Goal: Information Seeking & Learning: Find specific fact

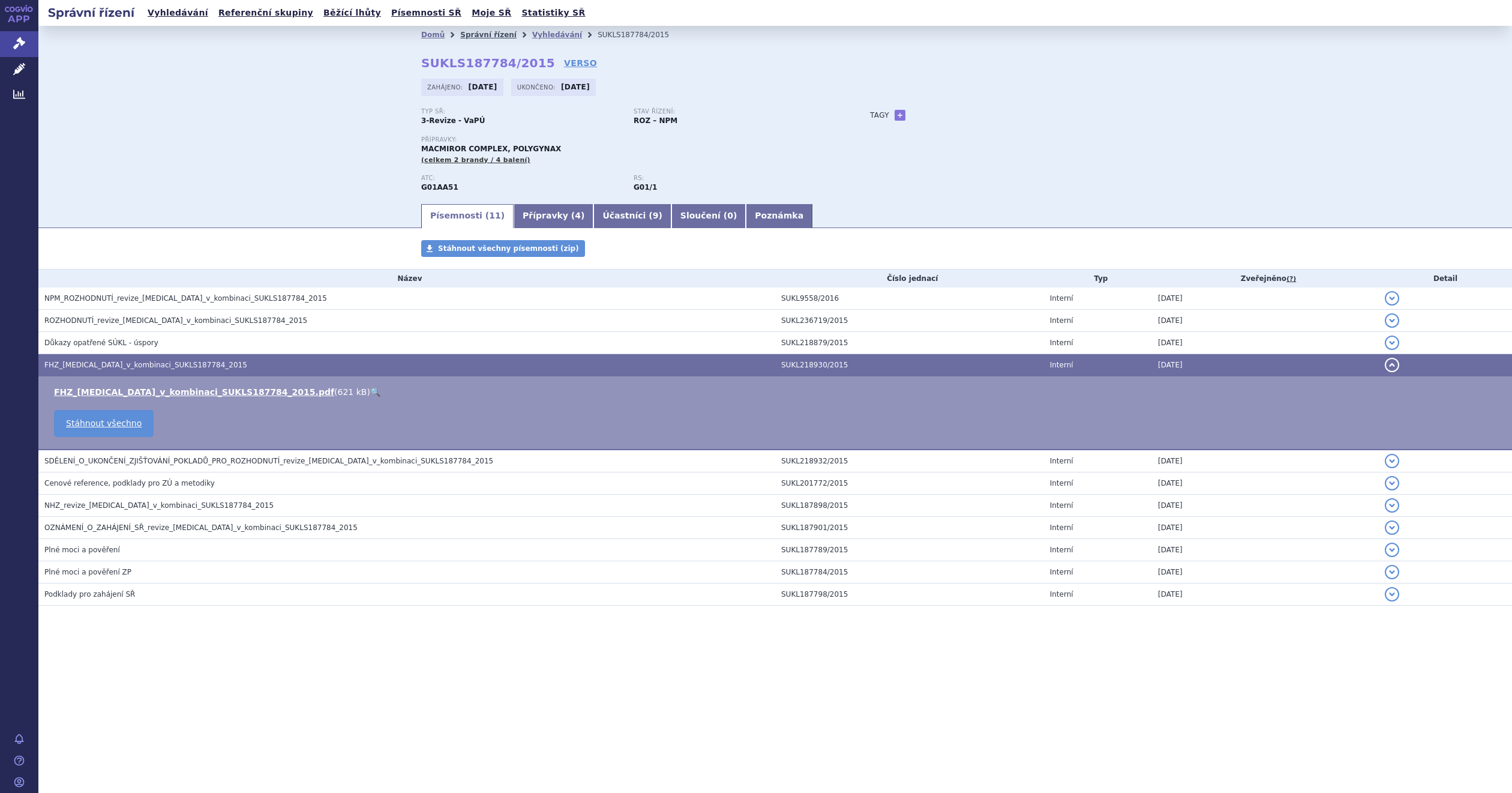
click at [488, 32] on link "Správní řízení" at bounding box center [489, 34] width 57 height 8
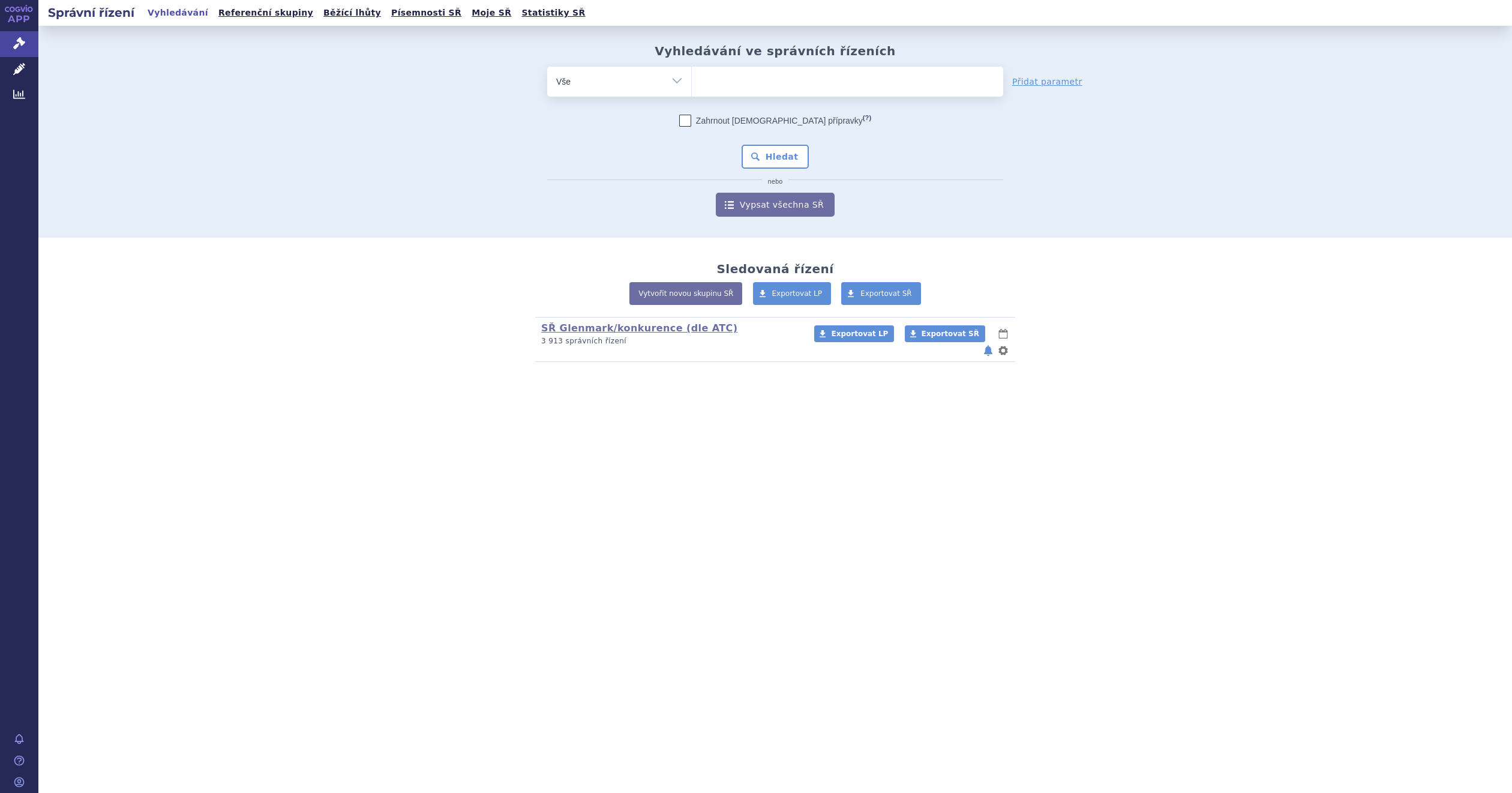
click at [737, 79] on ul at bounding box center [847, 79] width 311 height 25
click at [692, 79] on select at bounding box center [691, 81] width 1 height 30
type input "ky"
type input "kypr"
type input "kypro"
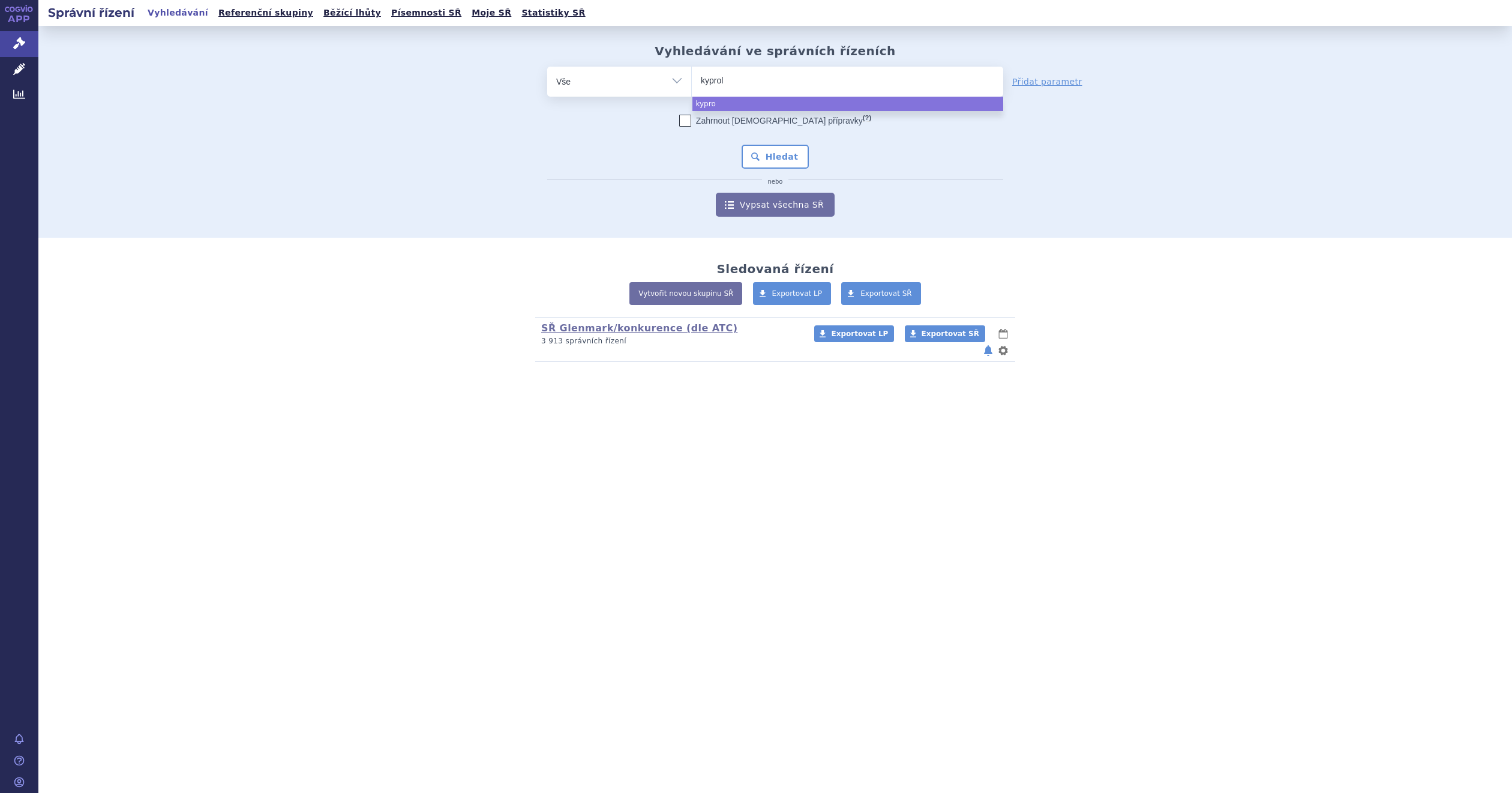
type input "kyproli"
type input "[MEDICAL_DATA]"
select select "kyprolis"
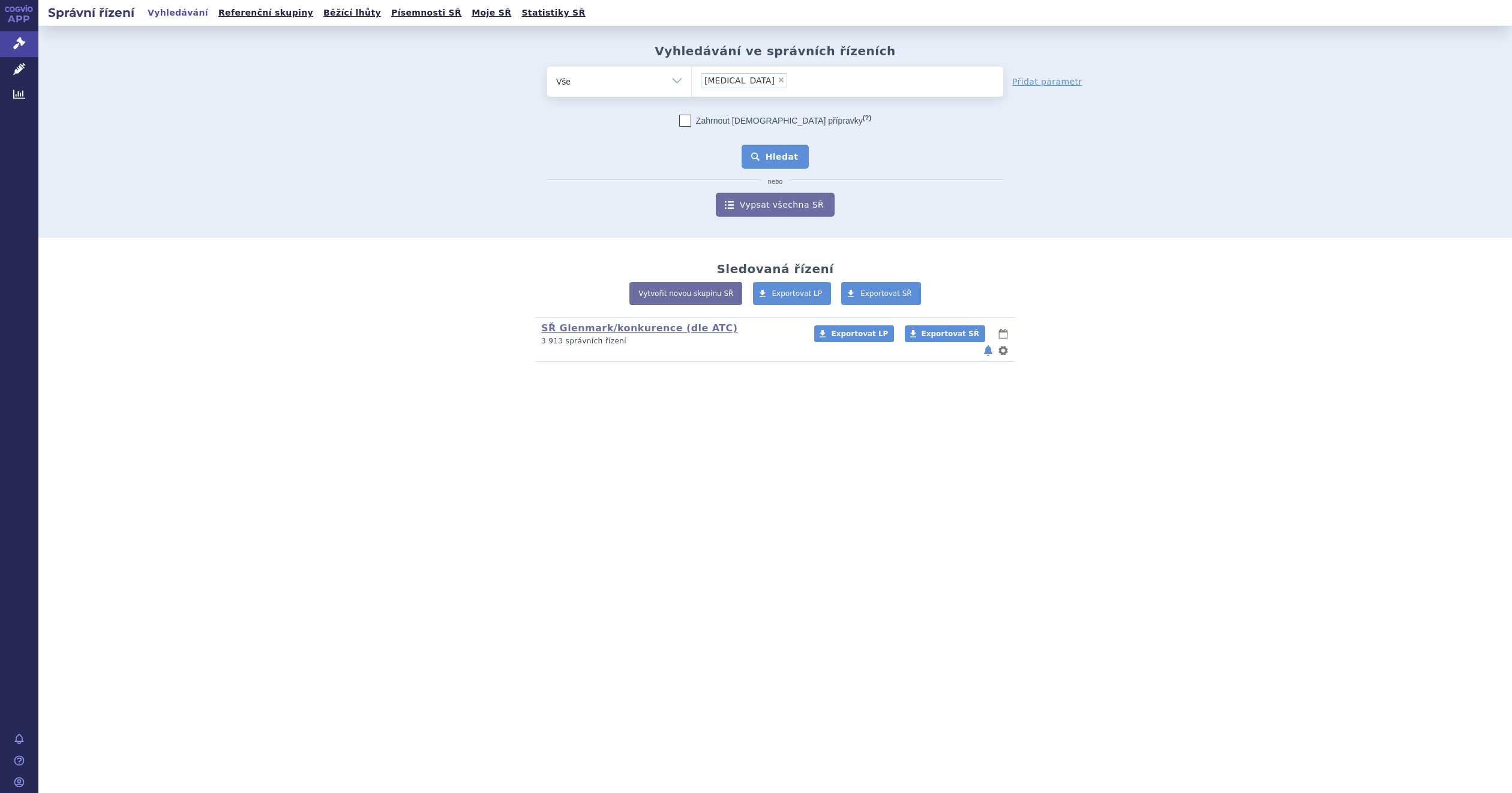
click at [781, 158] on button "Hledat" at bounding box center [776, 156] width 68 height 24
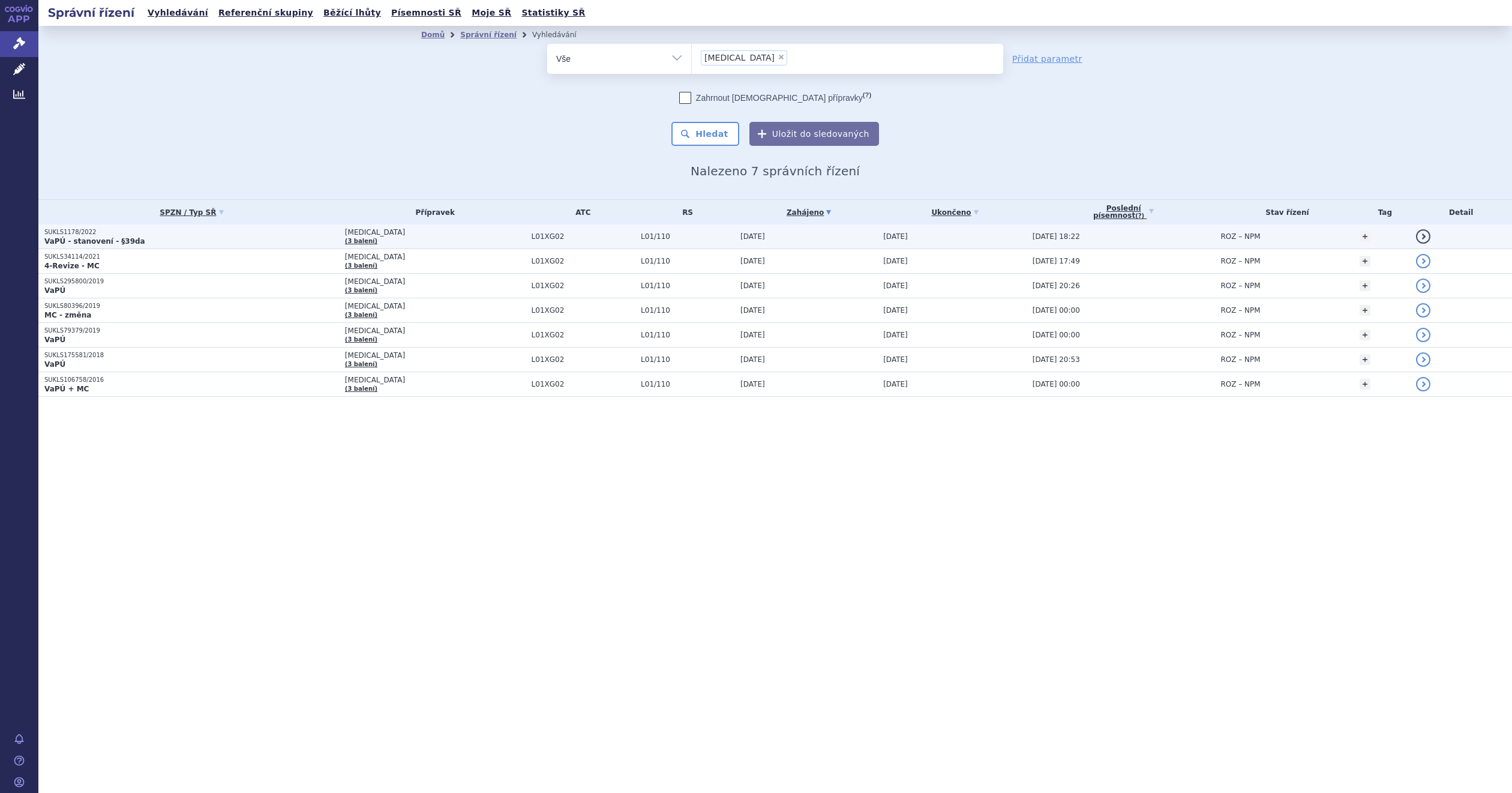
click at [409, 240] on td "KYPROLIS (3 balení)" at bounding box center [432, 237] width 187 height 25
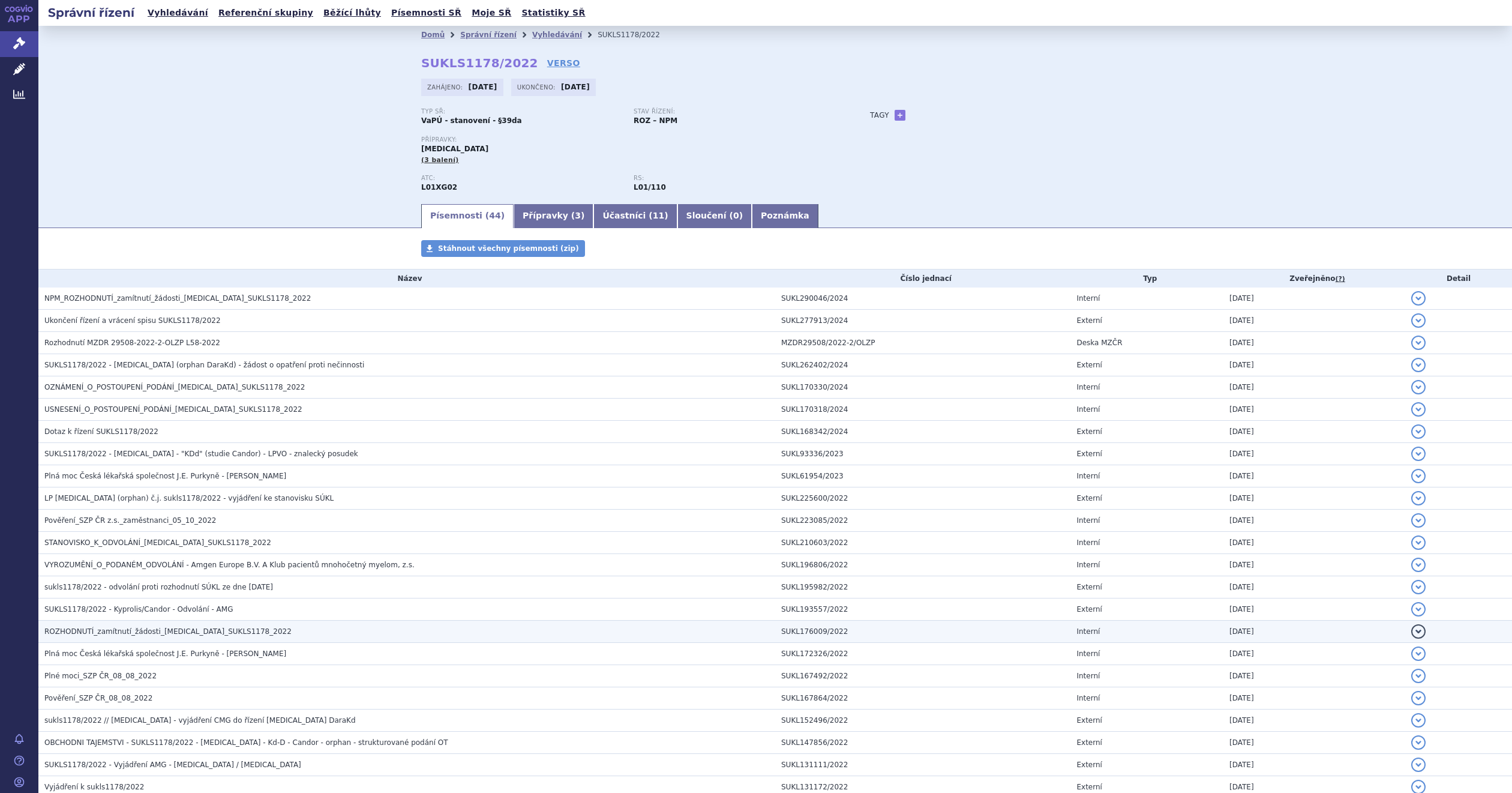
click at [216, 633] on span "ROZHODNUTÍ_zamítnutí_žádosti_KYPROLIS_SUKLS1178_2022" at bounding box center [168, 631] width 247 height 8
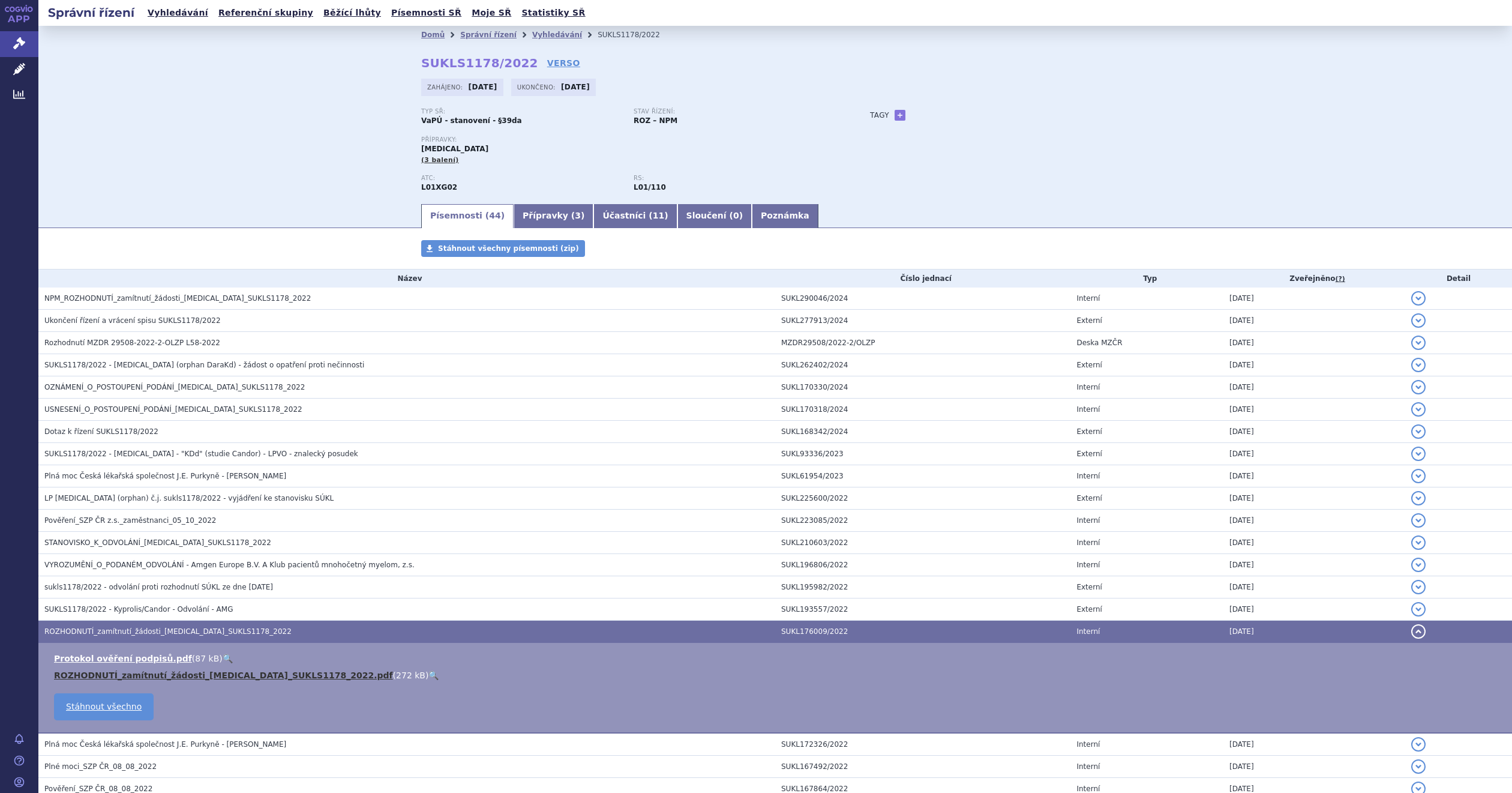
click at [207, 680] on link "ROZHODNUTÍ_zamítnutí_žádosti_KYPROLIS_SUKLS1178_2022.pdf" at bounding box center [223, 675] width 339 height 9
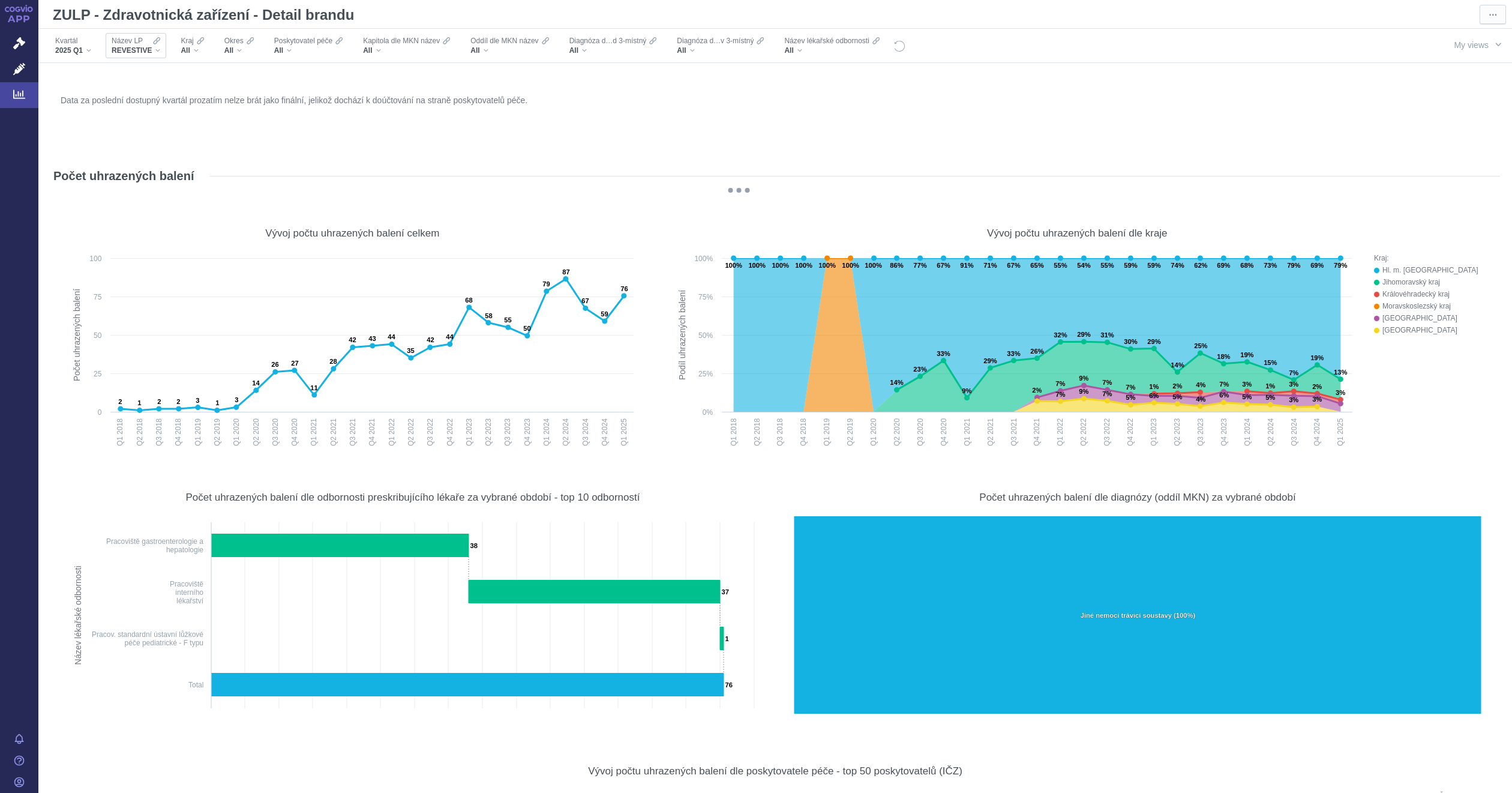
click at [139, 45] on span "REVESTIVE" at bounding box center [131, 50] width 41 height 9
type input "kyproli"
click at [36, 88] on link "Analytics" at bounding box center [19, 94] width 39 height 25
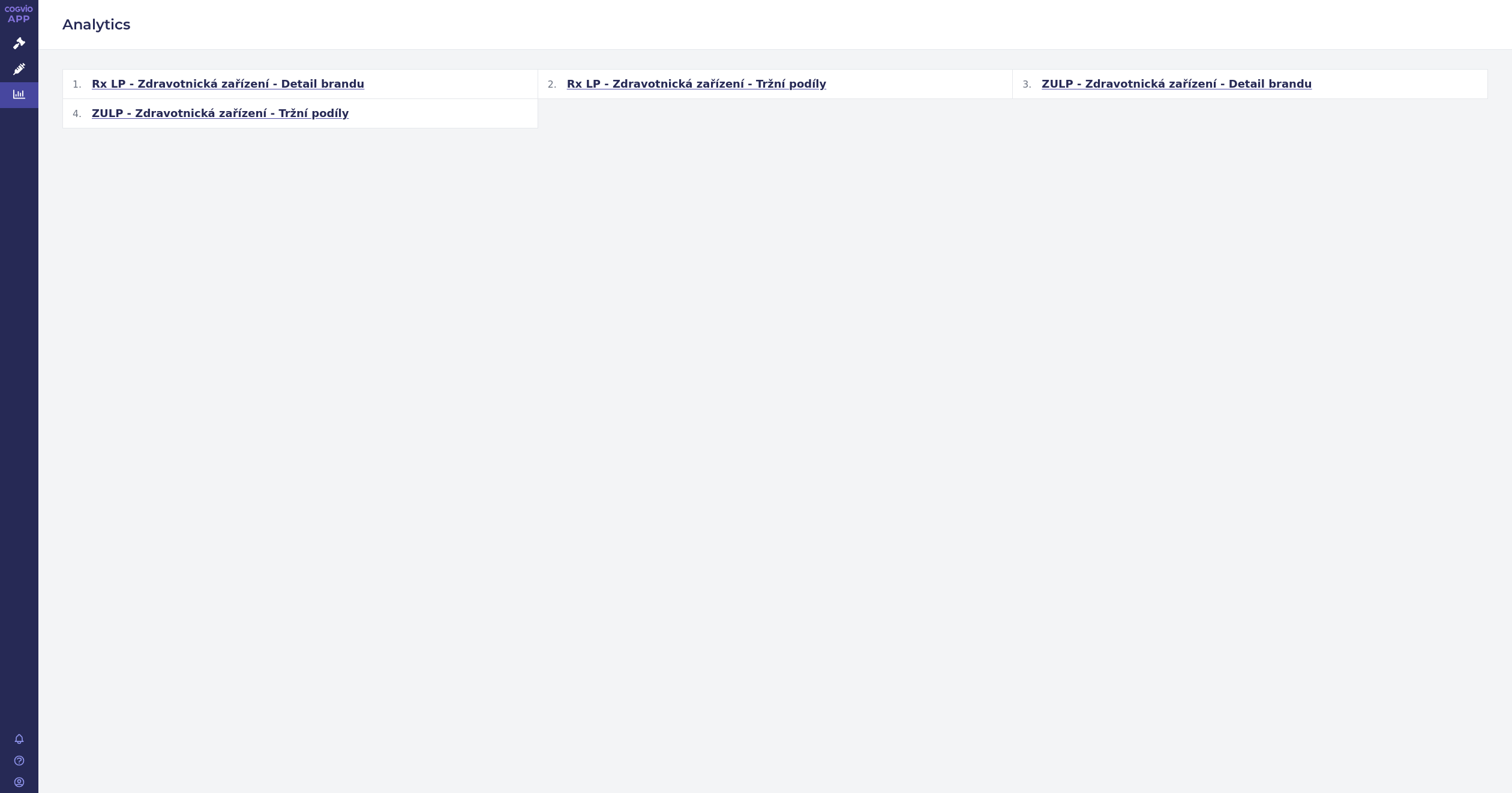
click at [1085, 81] on span "ZULP - Zdravotnická zařízení - Detail brandu" at bounding box center [1176, 83] width 270 height 14
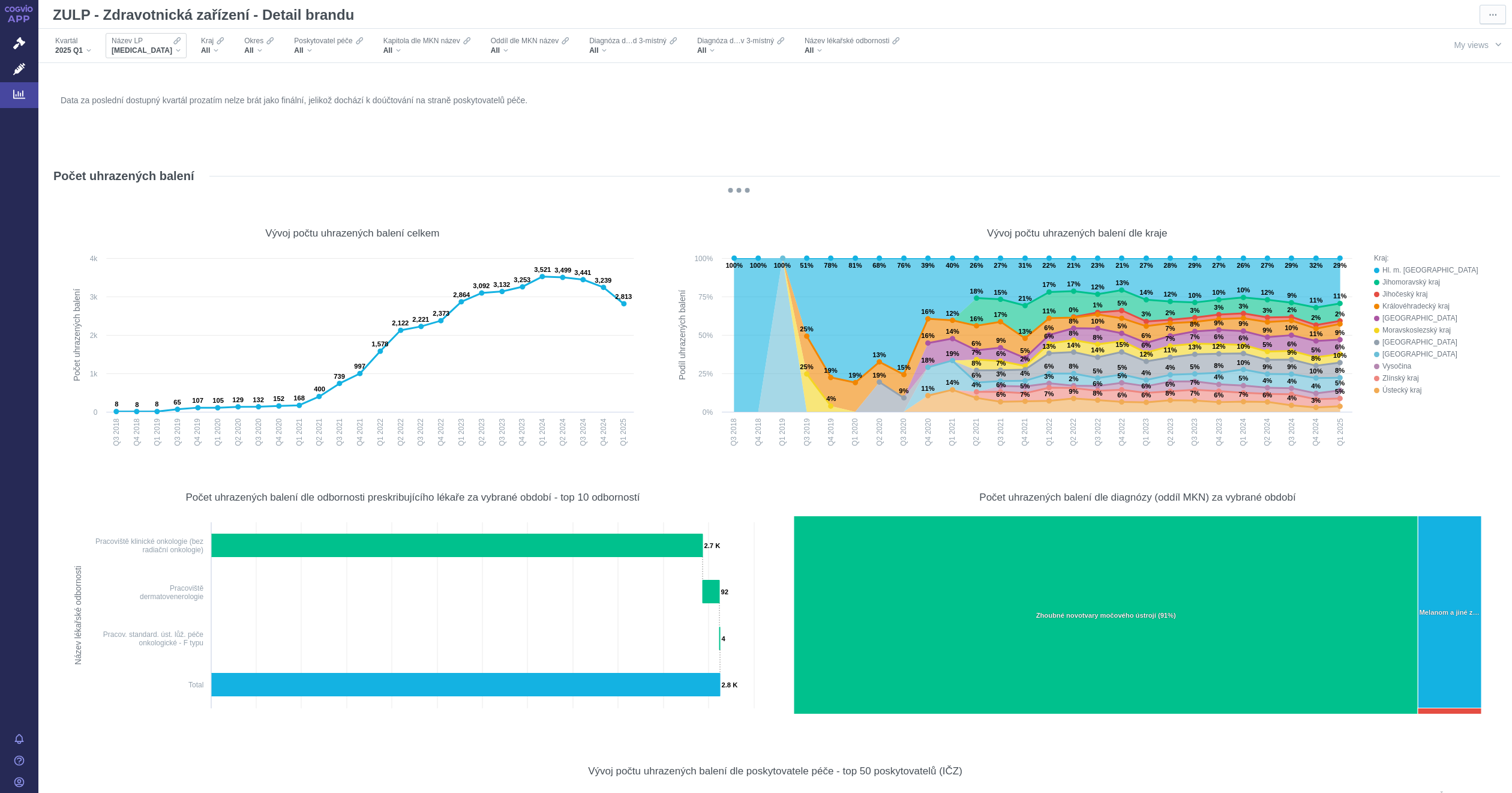
click at [131, 47] on span "[MEDICAL_DATA]" at bounding box center [142, 50] width 60 height 9
click at [137, 68] on input "Search attribute values" at bounding box center [176, 71] width 135 height 16
type input "kypr"
click at [126, 85] on span "[MEDICAL_DATA]" at bounding box center [172, 92] width 125 height 17
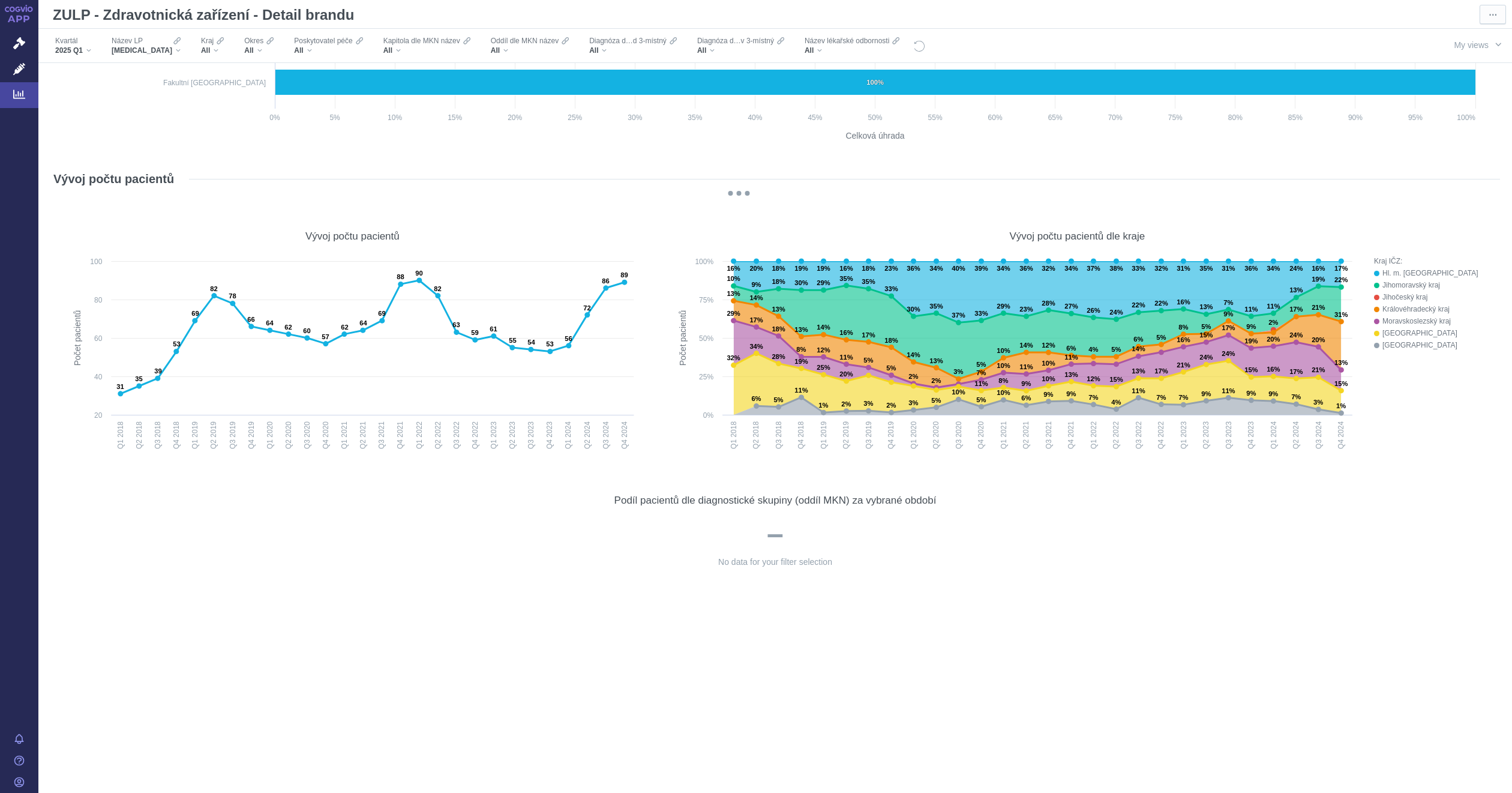
scroll to position [11364, 0]
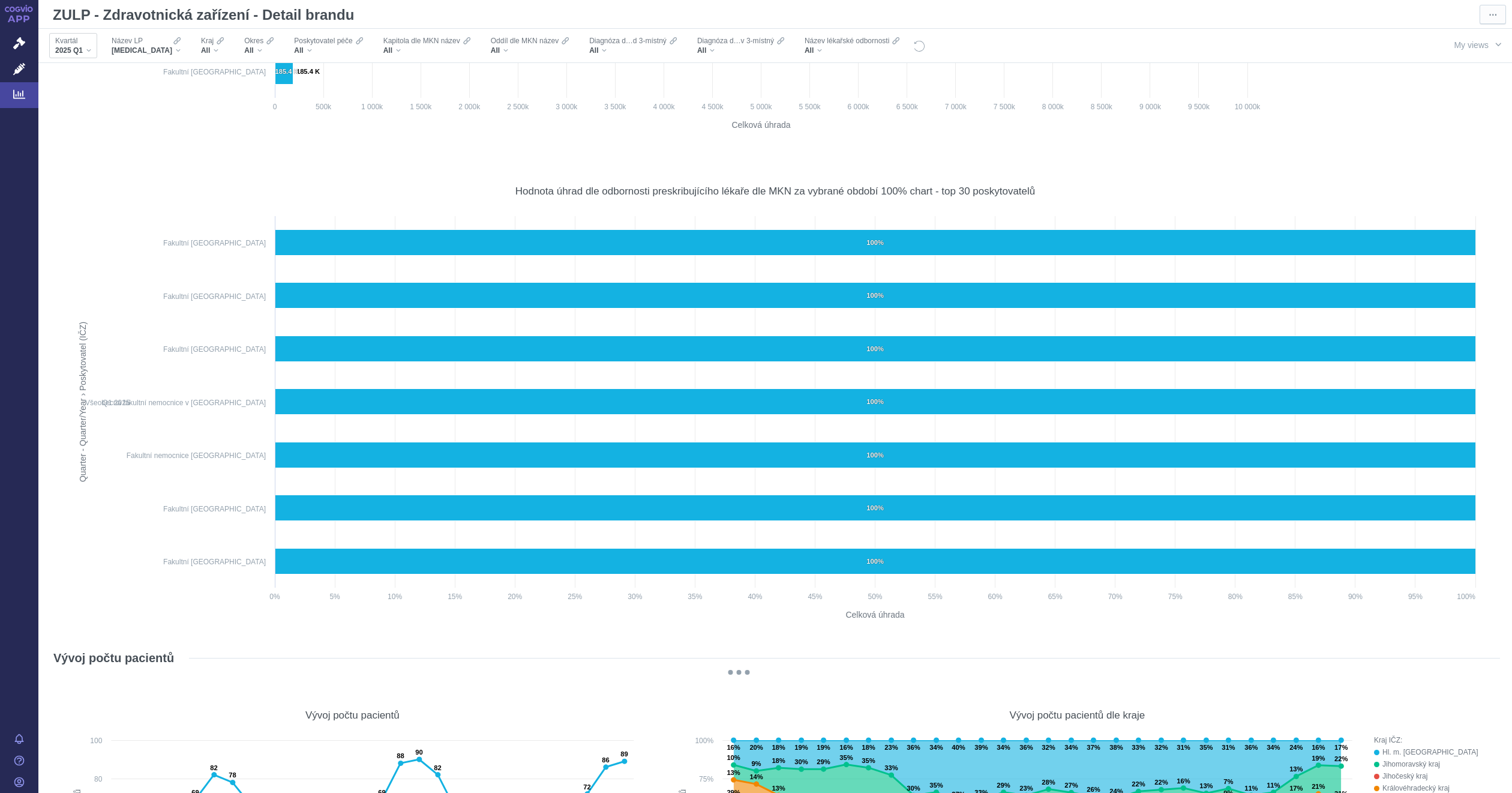
click at [87, 52] on div "2025 Q1" at bounding box center [73, 50] width 36 height 9
click at [65, 89] on span "All (29)" at bounding box center [77, 92] width 25 height 8
click at [65, 89] on input "All (29)" at bounding box center [69, 90] width 8 height 8
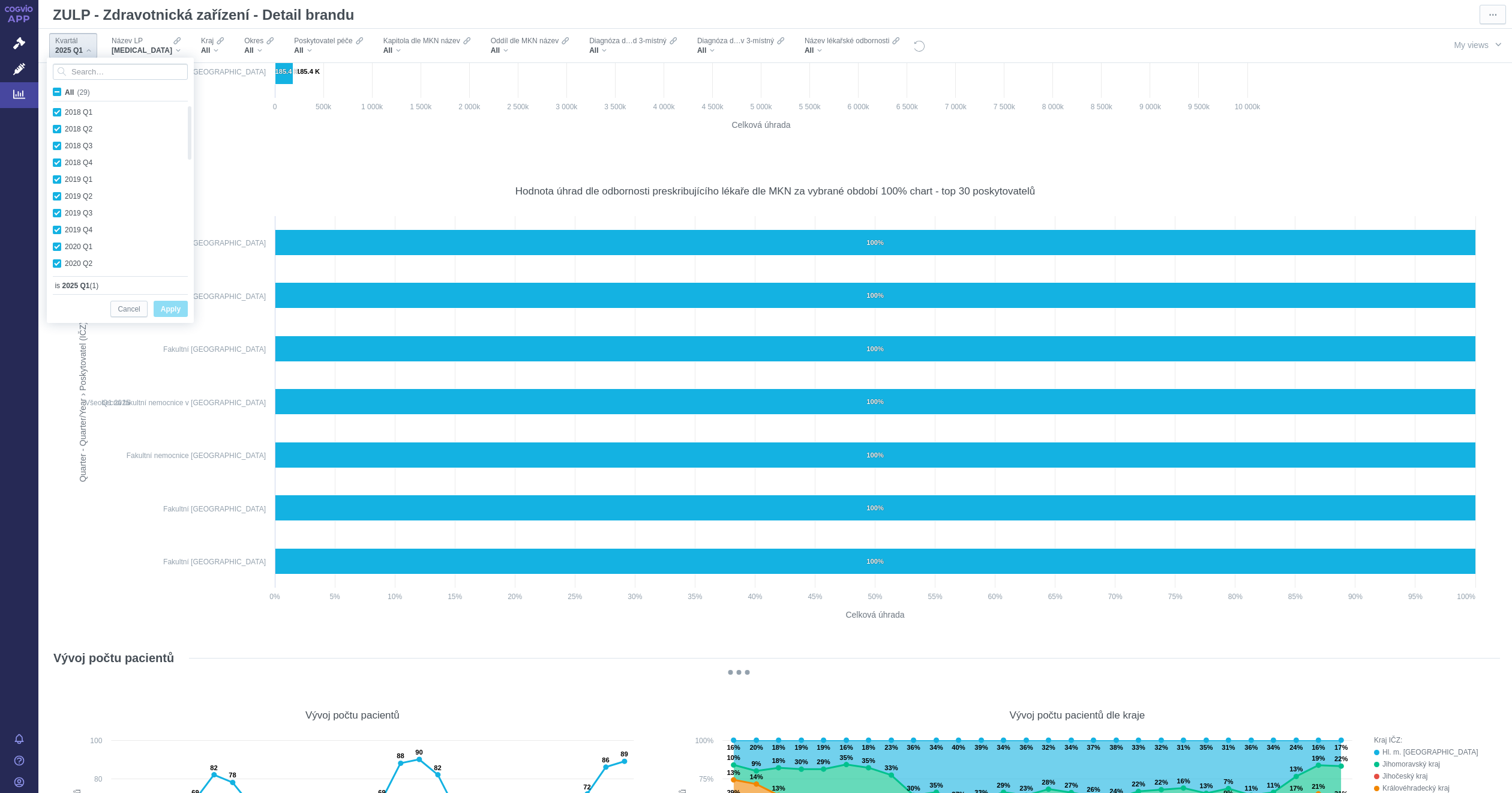
checkbox input "true"
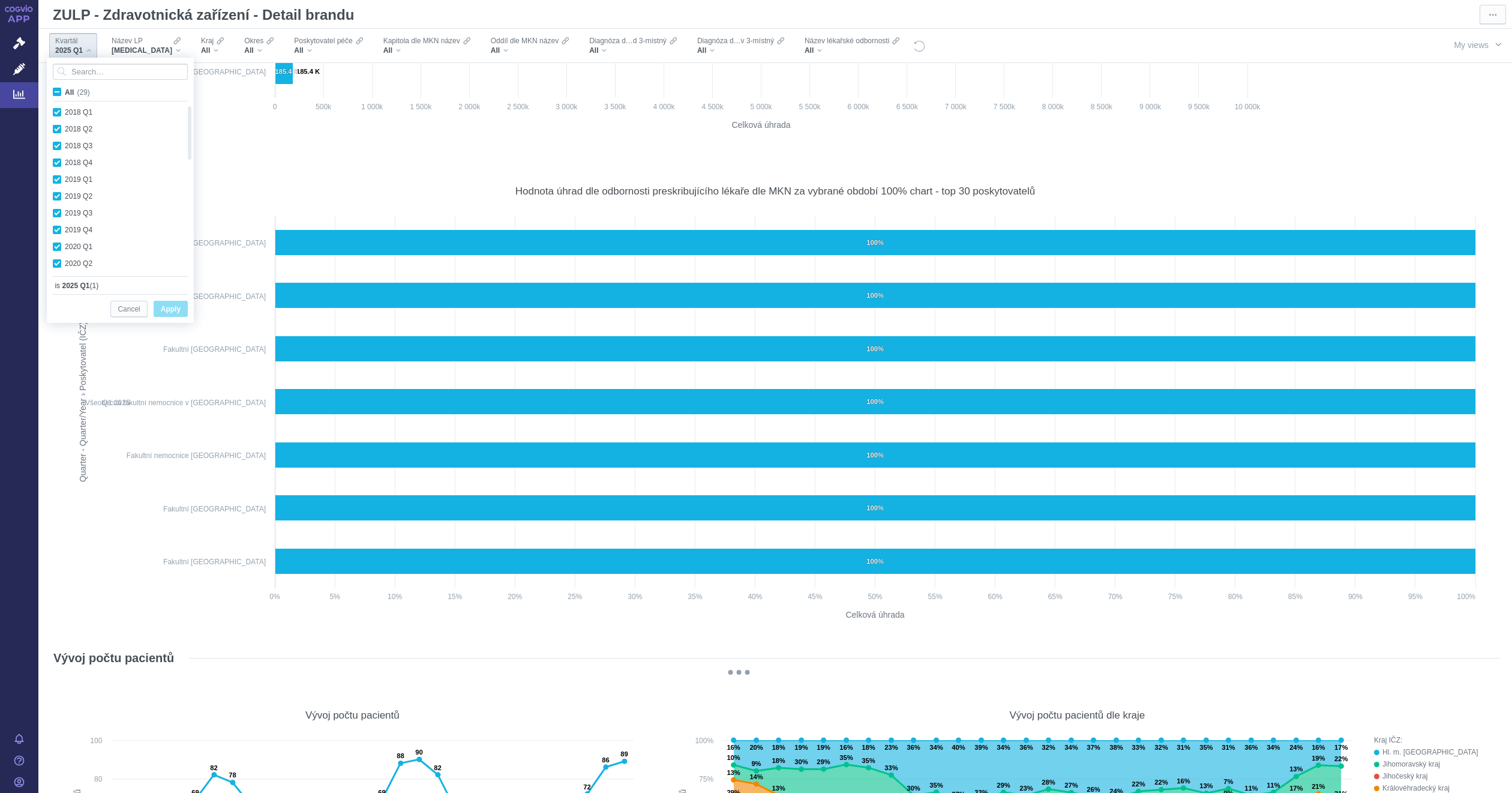
checkbox input "true"
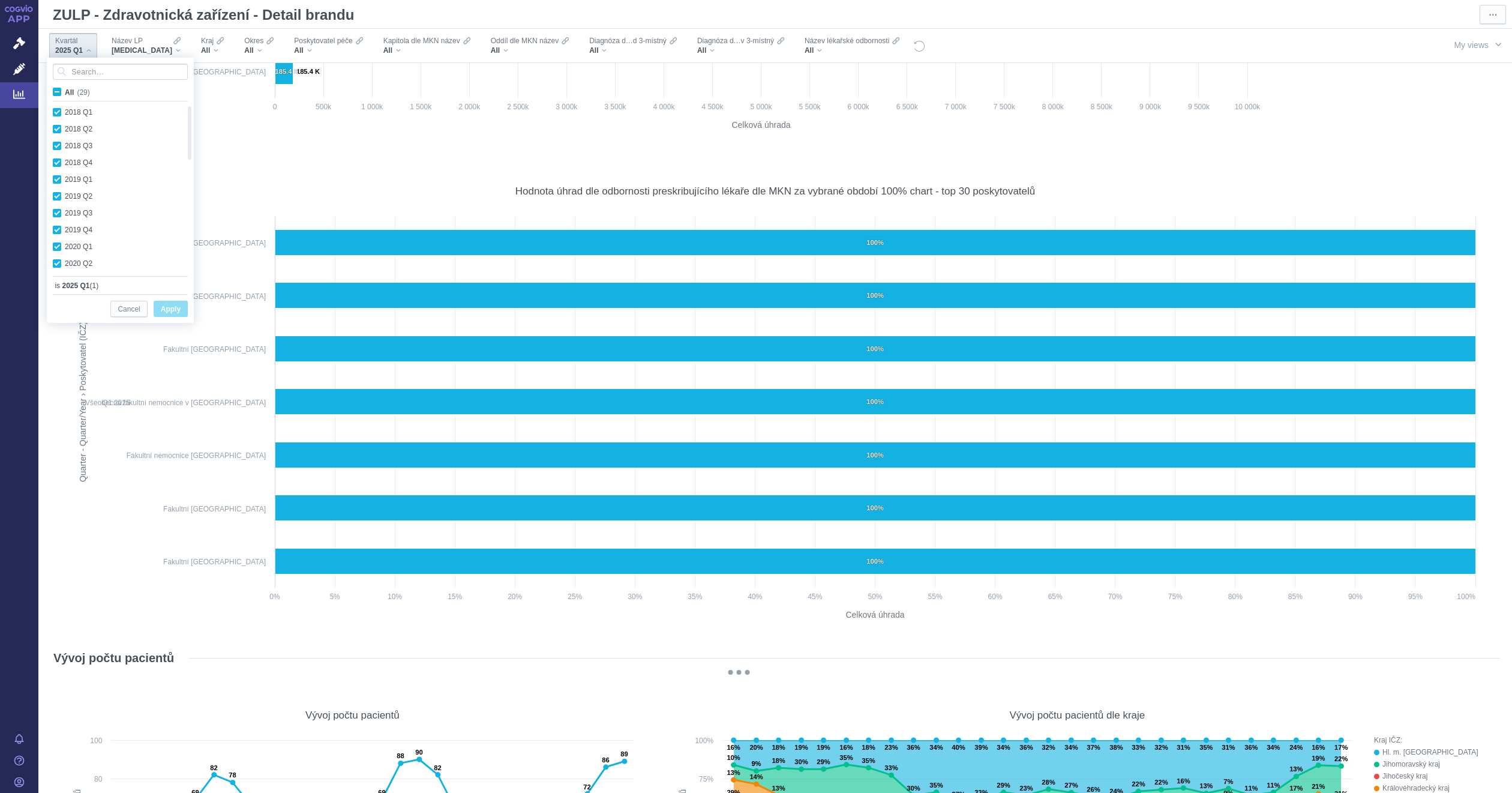
checkbox input "true"
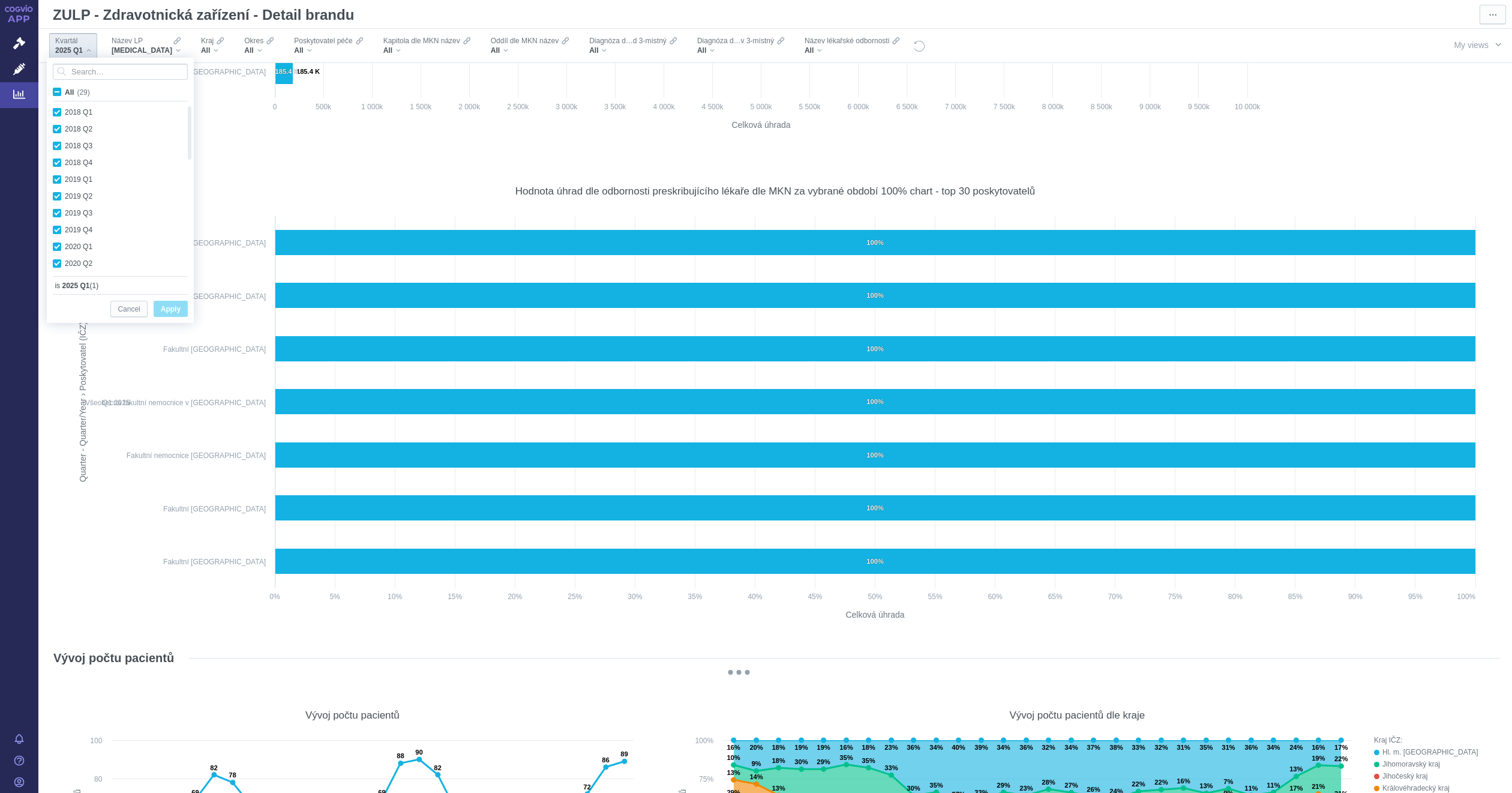
checkbox input "true"
click at [172, 305] on span "Apply" at bounding box center [170, 310] width 20 height 15
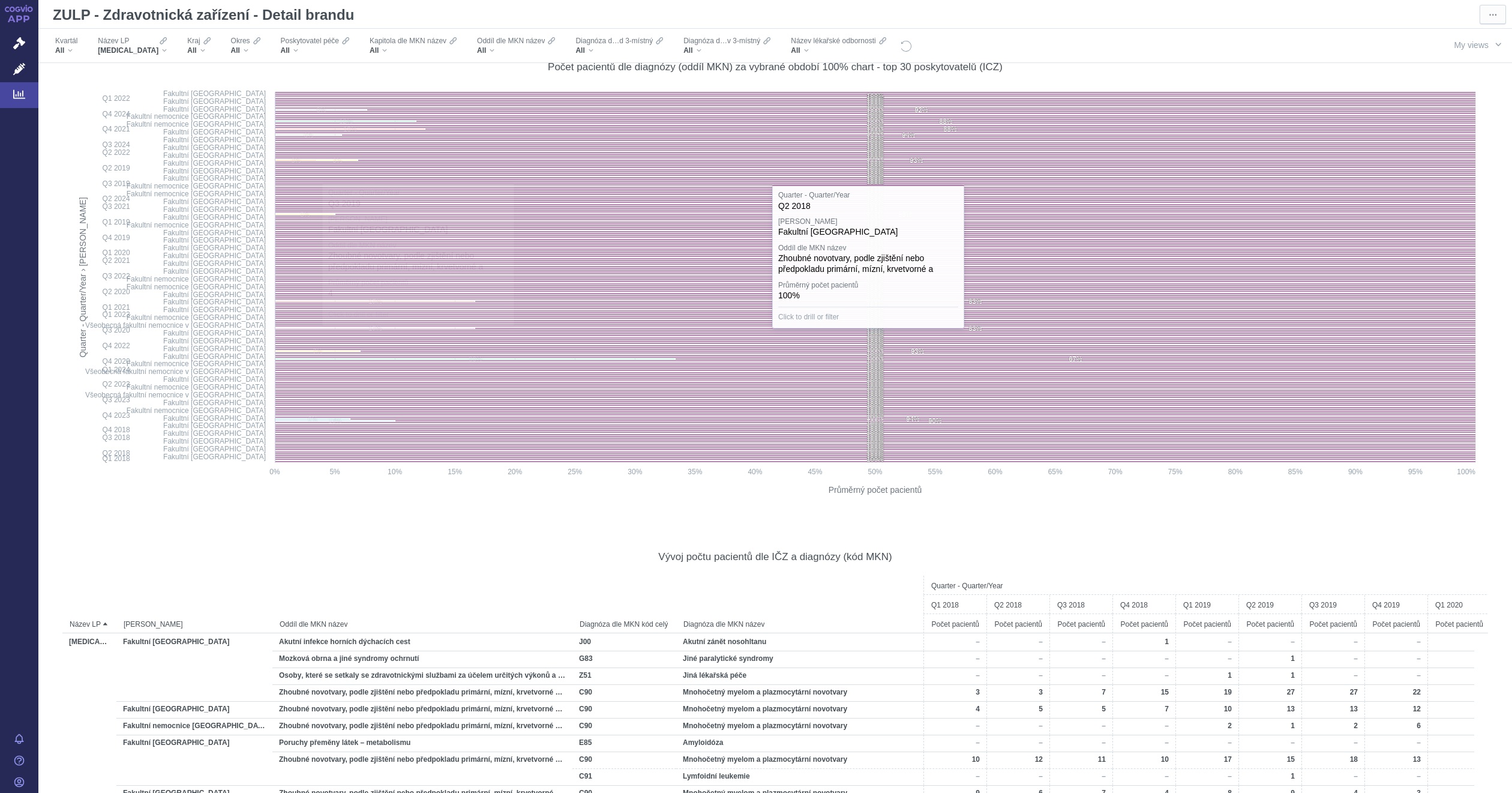
scroll to position [14469, 0]
